Goal: Task Accomplishment & Management: Manage account settings

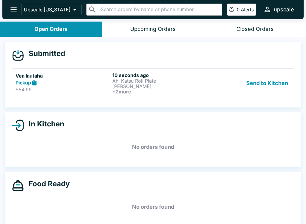
click at [267, 84] on button "Send to Kitchen" at bounding box center [267, 83] width 47 height 22
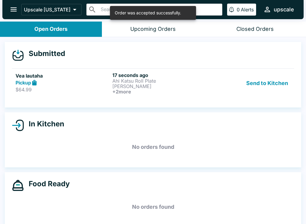
click at [285, 83] on button "Send to Kitchen" at bounding box center [267, 83] width 47 height 22
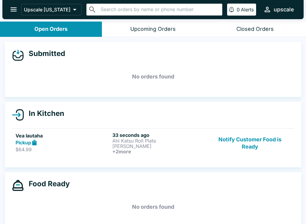
click at [98, 146] on p "$64.99" at bounding box center [63, 149] width 94 height 6
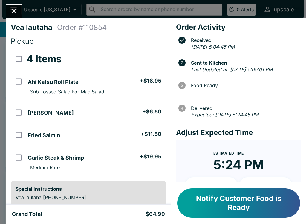
scroll to position [11, 0]
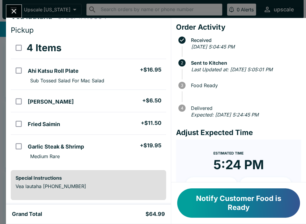
click at [238, 195] on button "Notify Customer Food is Ready" at bounding box center [238, 202] width 123 height 29
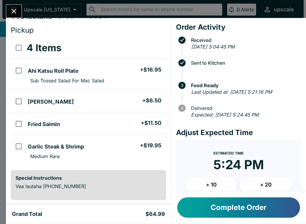
click at [10, 9] on icon "Close" at bounding box center [14, 11] width 8 height 8
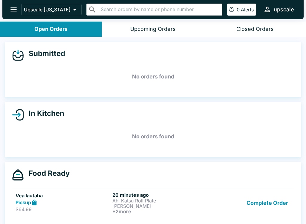
click at [117, 192] on h6 "20 minutes ago" at bounding box center [159, 195] width 94 height 6
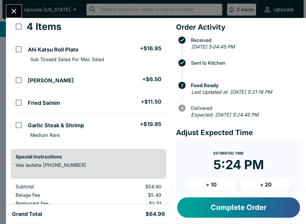
scroll to position [33, 0]
click at [21, 11] on button "Close" at bounding box center [13, 11] width 15 height 13
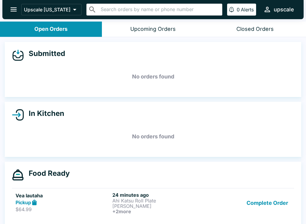
click at [125, 207] on p "[PERSON_NAME]" at bounding box center [159, 205] width 94 height 5
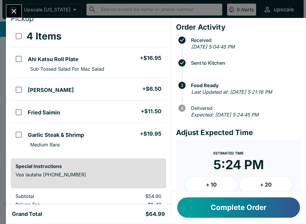
scroll to position [23, 0]
click at [251, 211] on button "Complete Order" at bounding box center [238, 207] width 123 height 20
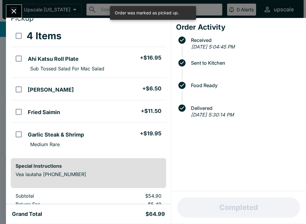
click at [17, 9] on icon "Close" at bounding box center [14, 11] width 8 height 8
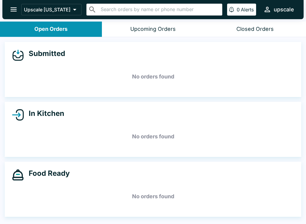
click at [252, 23] on button "Closed Orders" at bounding box center [255, 29] width 102 height 15
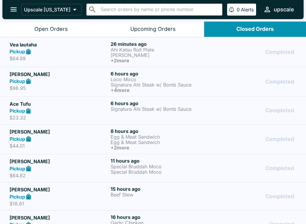
click at [41, 35] on button "Open Orders" at bounding box center [51, 29] width 102 height 15
